Goal: Task Accomplishment & Management: Use online tool/utility

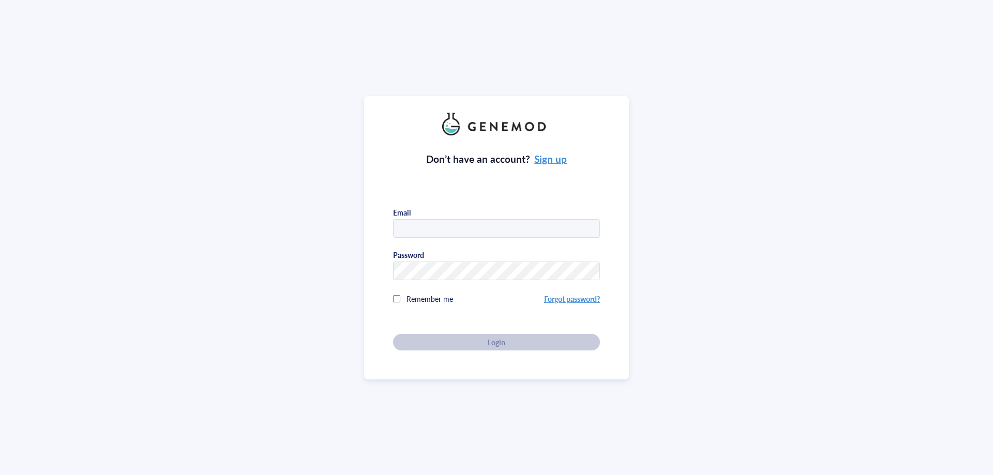
type input "[EMAIL_ADDRESS][DOMAIN_NAME]"
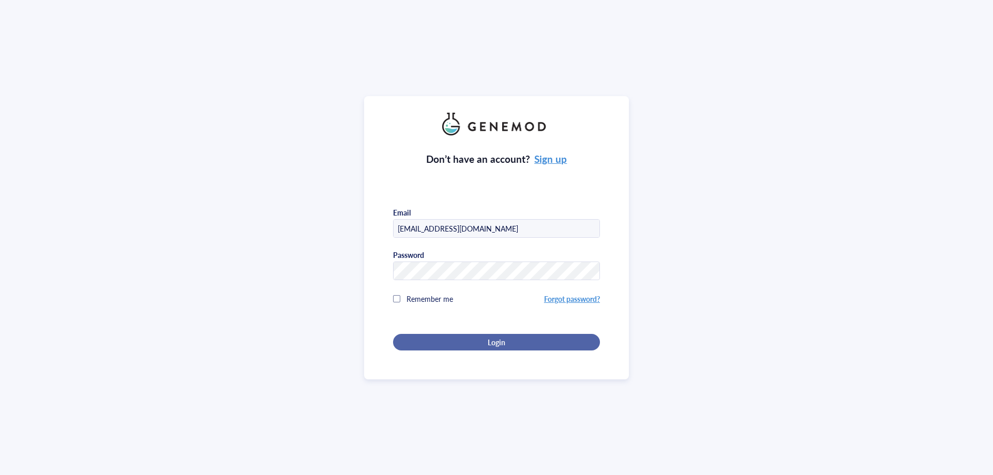
click at [446, 338] on div "Login" at bounding box center [497, 342] width 174 height 9
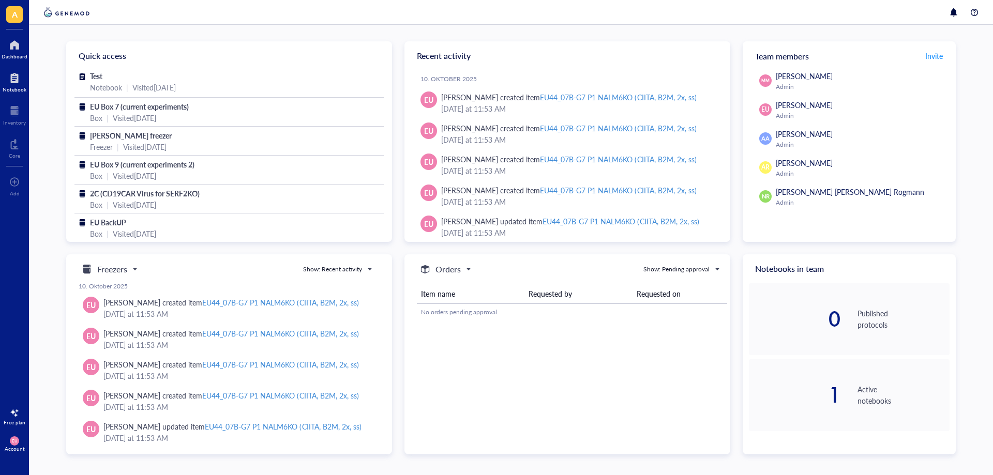
click at [17, 78] on div at bounding box center [15, 78] width 24 height 17
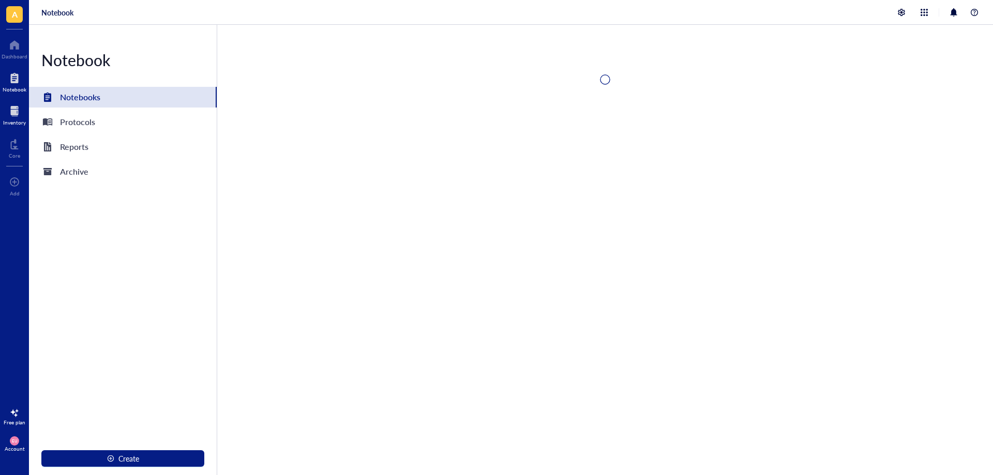
click at [23, 118] on div at bounding box center [14, 111] width 23 height 17
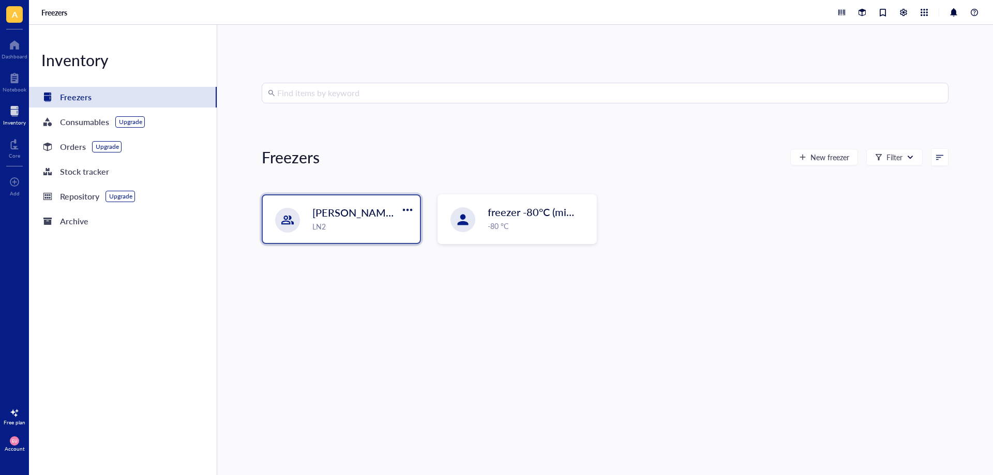
click at [344, 215] on span "[PERSON_NAME] freezer" at bounding box center [371, 212] width 118 height 14
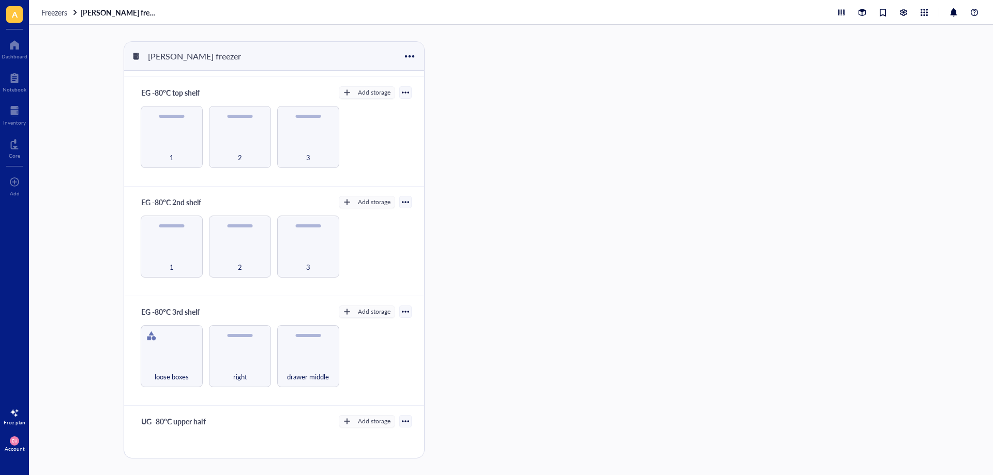
scroll to position [155, 0]
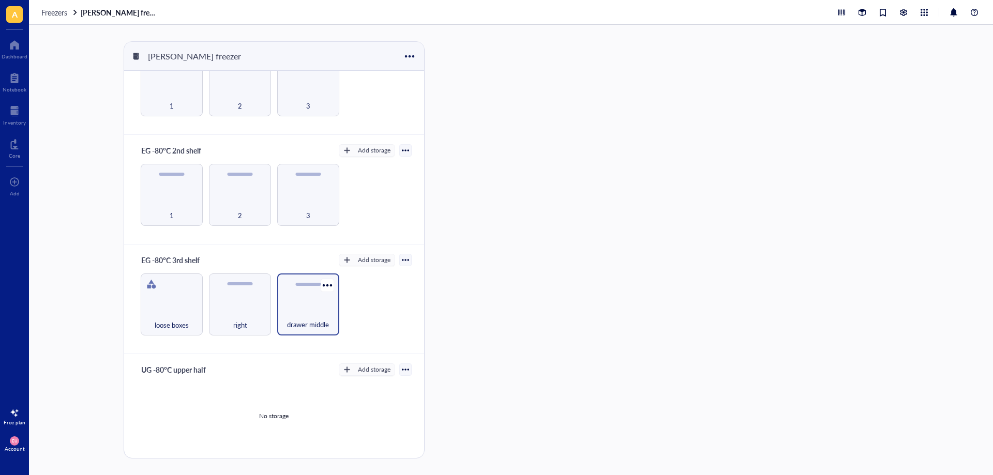
click at [302, 314] on div "drawer middle" at bounding box center [308, 319] width 52 height 23
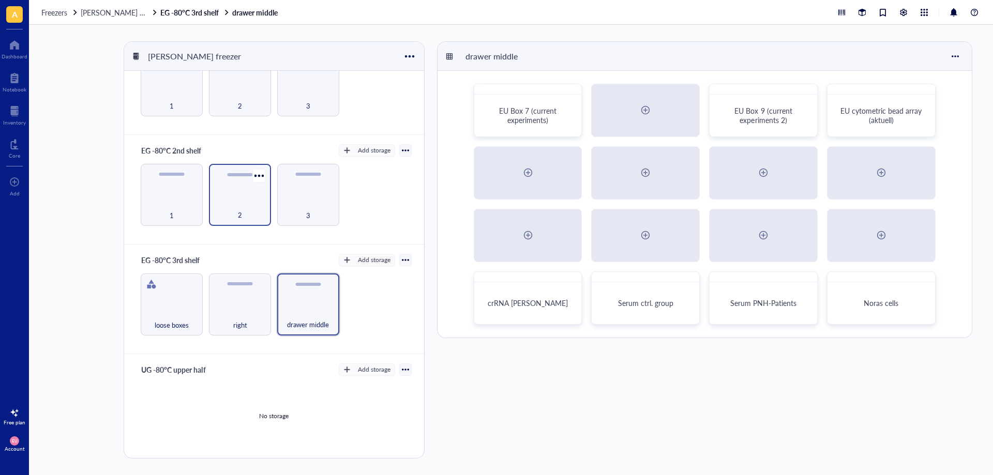
click at [246, 217] on div "2" at bounding box center [240, 209] width 52 height 23
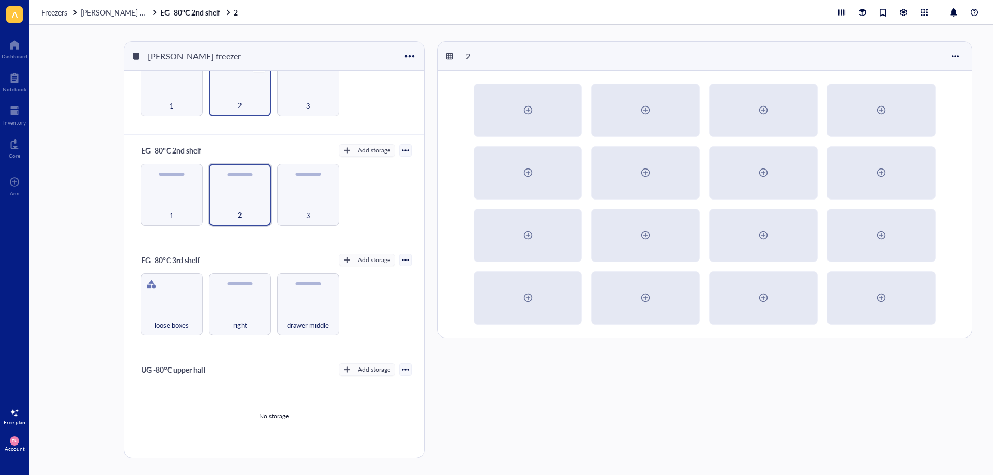
click at [235, 86] on div "2" at bounding box center [240, 85] width 62 height 62
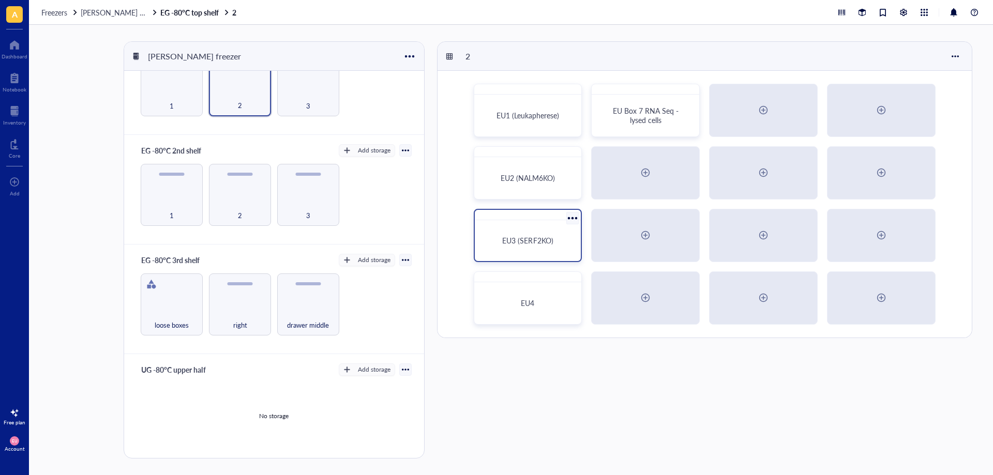
click at [544, 253] on div "EU3 (SERF2KO)" at bounding box center [528, 240] width 98 height 33
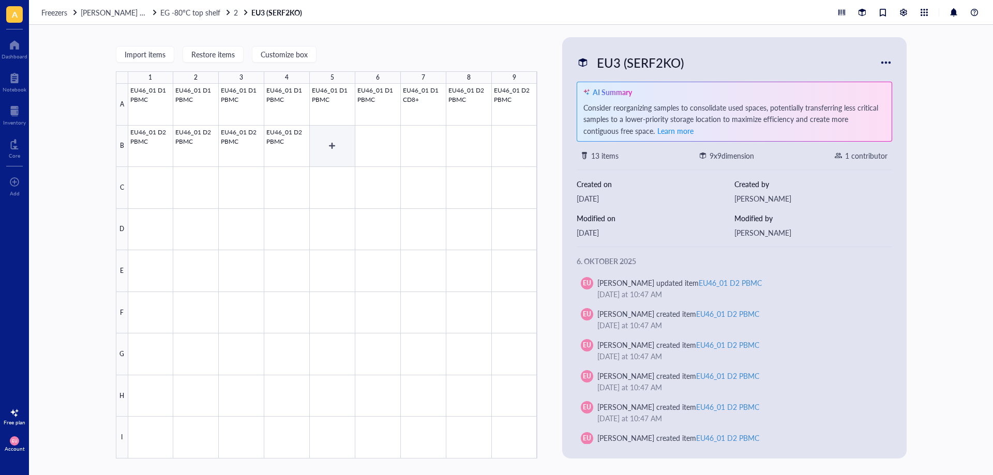
click at [332, 156] on div at bounding box center [332, 271] width 409 height 375
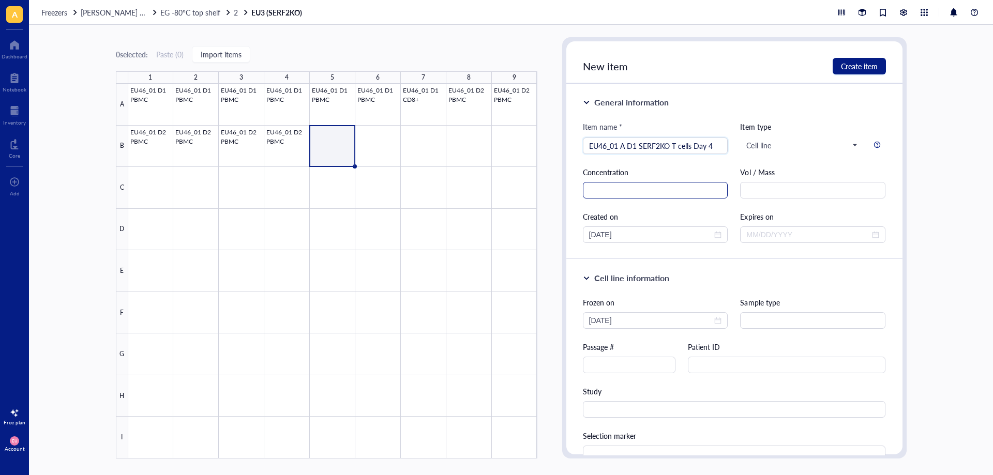
type input "EU46_01 A D1 SERF2KO T cells Day 4"
click at [626, 193] on input "text" at bounding box center [655, 190] width 145 height 17
click at [721, 320] on div "[DATE]" at bounding box center [655, 320] width 145 height 17
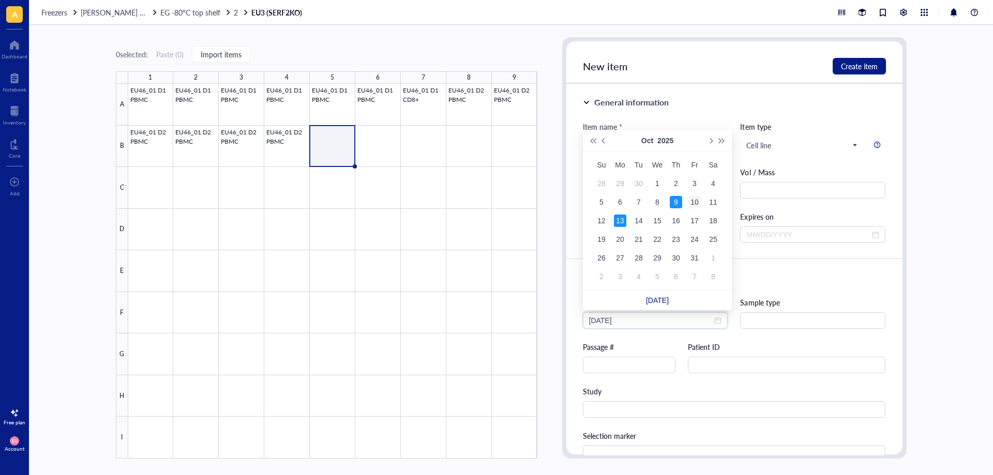
type input "[DATE]"
click at [690, 199] on div "10" at bounding box center [694, 202] width 12 height 12
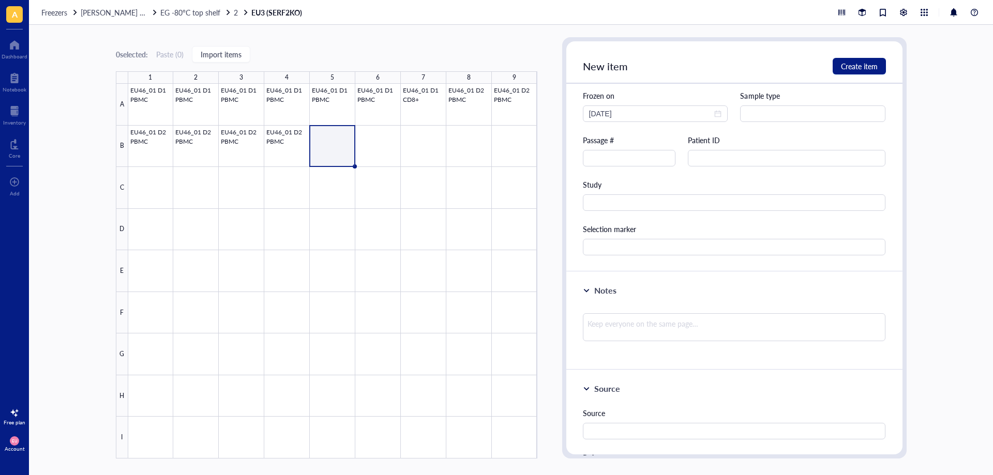
scroll to position [52, 0]
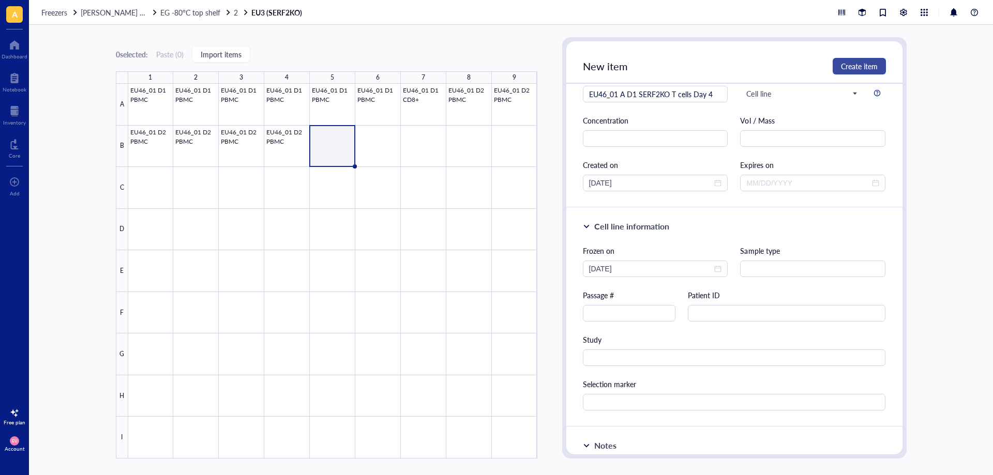
click at [851, 64] on span "Create item" at bounding box center [859, 66] width 37 height 8
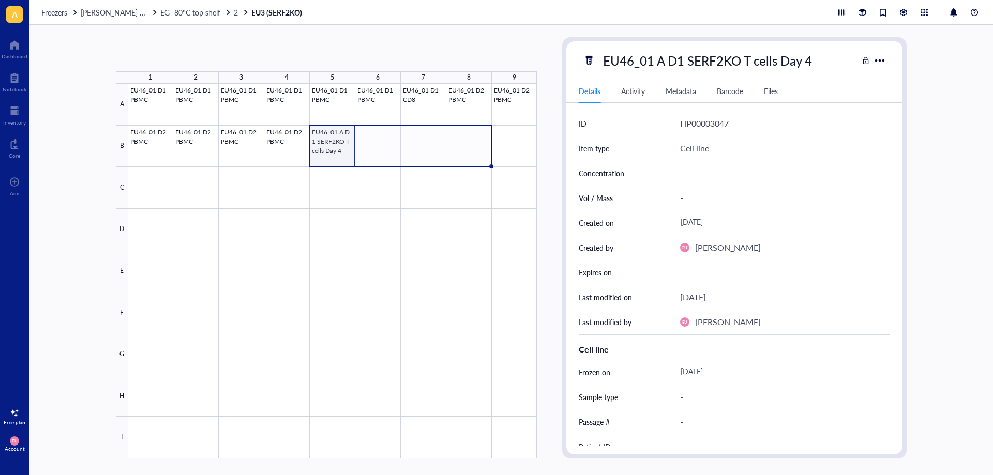
drag, startPoint x: 355, startPoint y: 165, endPoint x: 456, endPoint y: 150, distance: 101.5
click at [0, 0] on div "EU46_01 D1 PBMC EU46_01 D1 PBMC EU46_01 D1 PBMC EU46_01 D1 PBMC EU46_01 D1 PBMC…" at bounding box center [0, 0] width 0 height 0
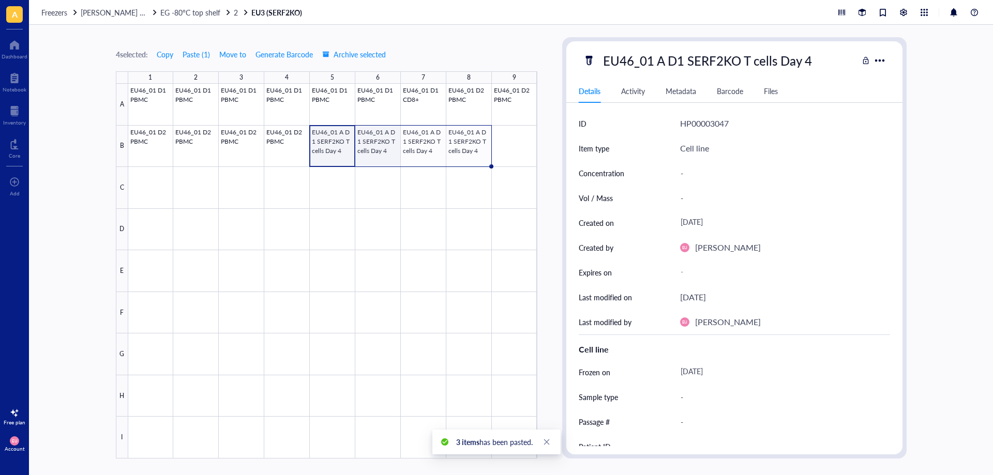
click at [374, 143] on div at bounding box center [332, 271] width 409 height 375
click at [663, 59] on div "EU46_01 A D1 SERF2KO T cells Day 4" at bounding box center [707, 61] width 218 height 22
click at [663, 59] on input "EU46_01 A D1 SERF2KO T cells Day 4" at bounding box center [728, 60] width 259 height 21
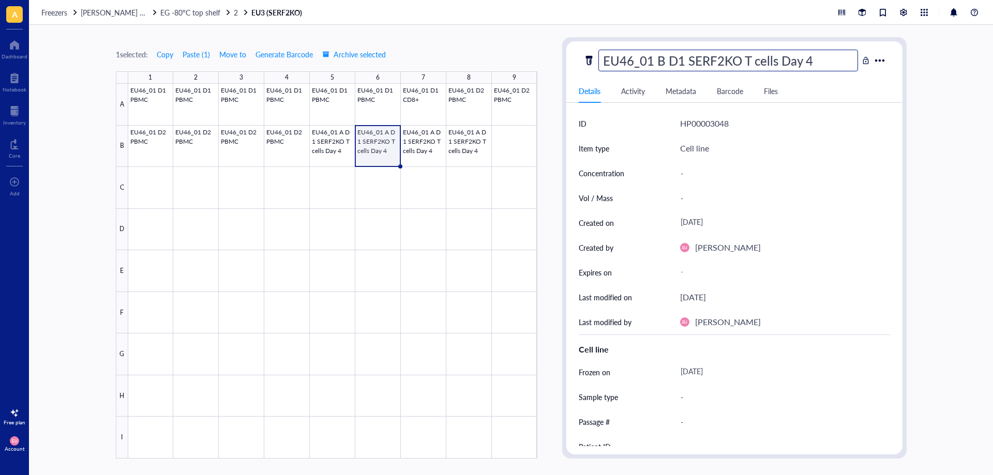
click at [682, 61] on input "EU46_01 B D1 SERF2KO T cells Day 4" at bounding box center [728, 60] width 259 height 21
click at [721, 62] on input "EU46_01 B D1 SERF2KO T cells Day 4" at bounding box center [728, 60] width 259 height 21
type input "EU46_01 B D1 NT-KO T cells Day 4"
click at [425, 153] on div at bounding box center [332, 271] width 409 height 375
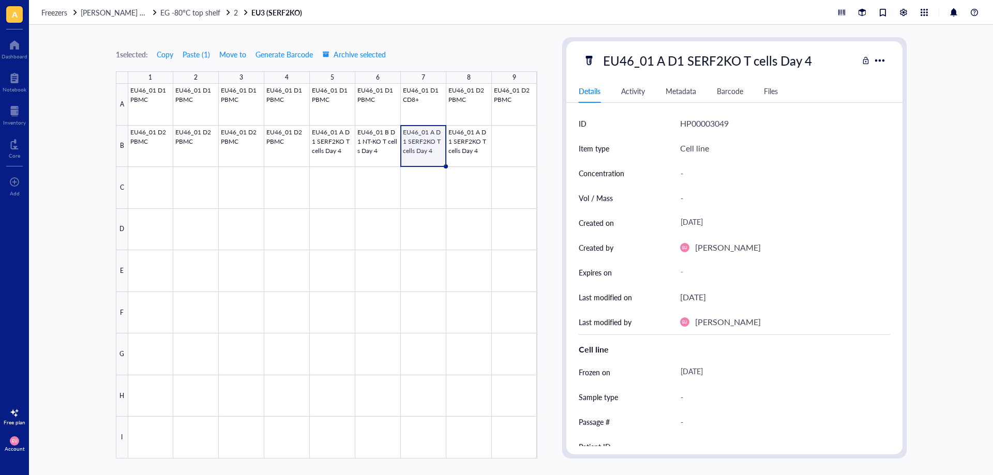
click at [653, 62] on div "EU46_01 A D1 SERF2KO T cells Day 4" at bounding box center [707, 61] width 218 height 22
click at [649, 62] on input "EU46_01 A D1 SERF2KO T cells Day 4" at bounding box center [728, 60] width 259 height 21
click at [660, 61] on input "EU46_01 A D1 SERF2KO T cells Day 4" at bounding box center [728, 60] width 259 height 21
click at [682, 61] on input "EU46_01 C D1 SERF2KO T cells Day 4" at bounding box center [728, 60] width 259 height 21
type input "EU46_01 C D2 SERF2KO T cells Day 4"
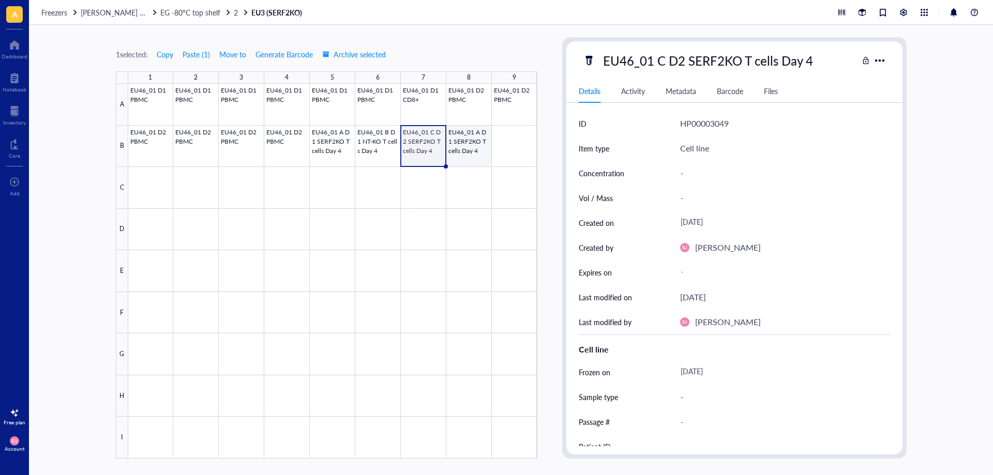
click at [486, 159] on div at bounding box center [332, 271] width 409 height 375
click at [667, 52] on div "EU46_01 A D1 SERF2KO T cells Day 4" at bounding box center [707, 61] width 218 height 22
click at [659, 63] on input "EU46_01 A D1 SERF2KO T cells Day 4" at bounding box center [728, 60] width 259 height 21
click at [683, 58] on input "EU46_01 D D1 SERF2KO T cells Day 4" at bounding box center [728, 60] width 259 height 21
click at [717, 70] on input "EU46_01 D D2 SERF2KO T cells Day 4" at bounding box center [728, 60] width 259 height 21
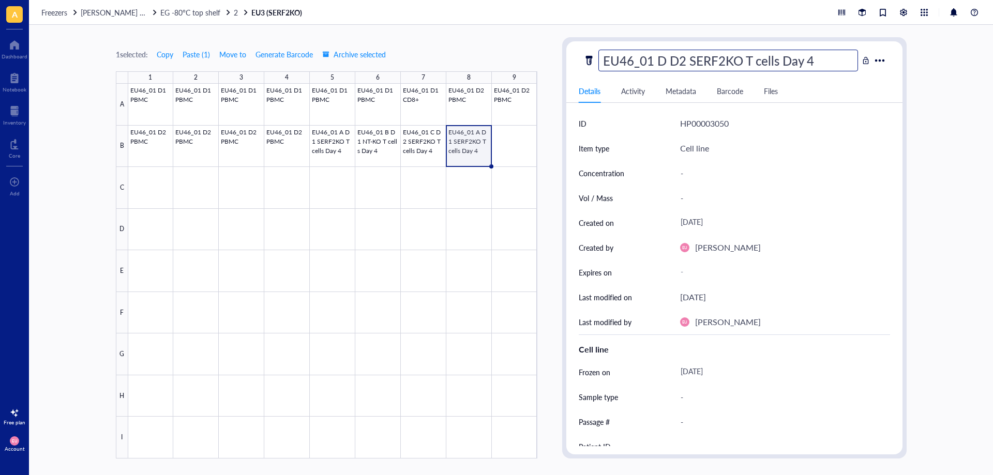
click at [717, 63] on input "EU46_01 D D2 SERF2KO T cells Day 4" at bounding box center [728, 60] width 259 height 21
type input "EU46_01 D D2 NT-KO T cells Day 4"
